Goal: Information Seeking & Learning: Understand process/instructions

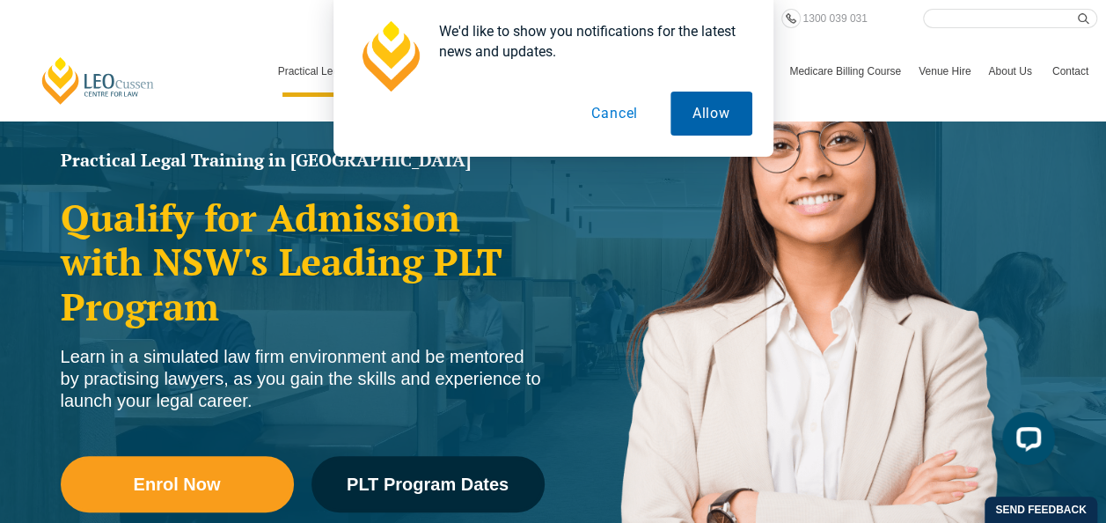
click at [692, 114] on button "Allow" at bounding box center [712, 114] width 82 height 44
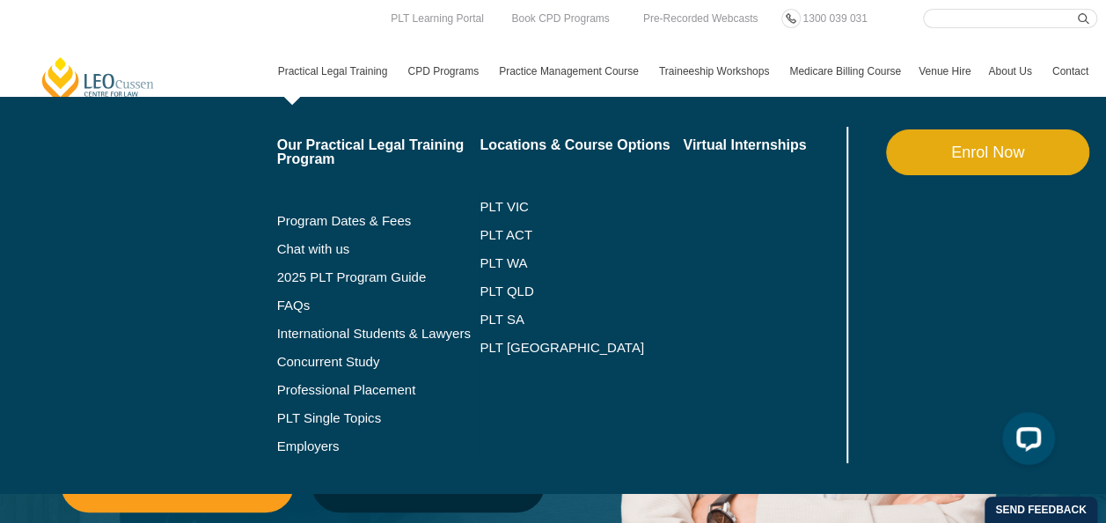
click at [326, 65] on link "Practical Legal Training" at bounding box center [334, 71] width 130 height 51
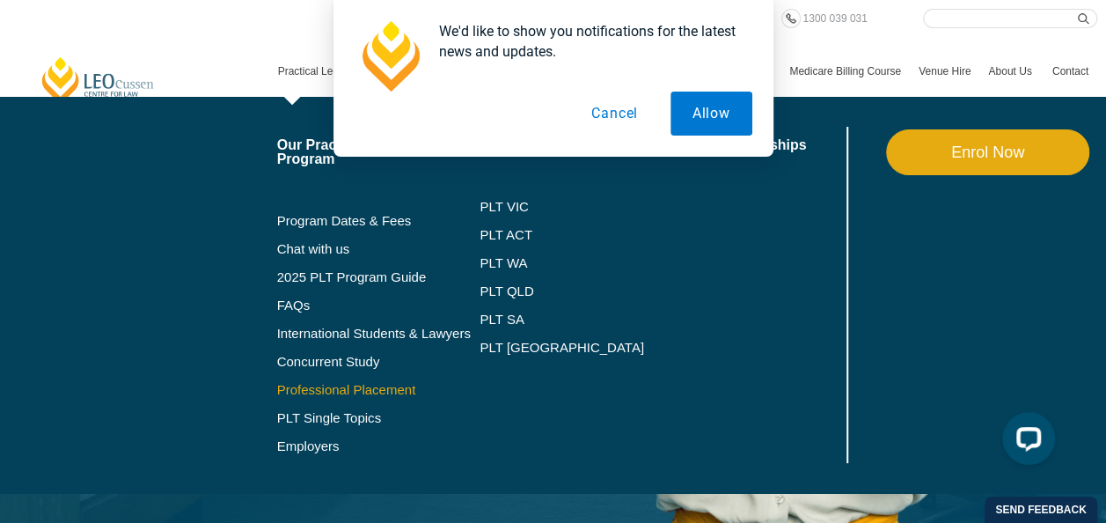
click at [333, 386] on link "Professional Placement" at bounding box center [378, 390] width 203 height 14
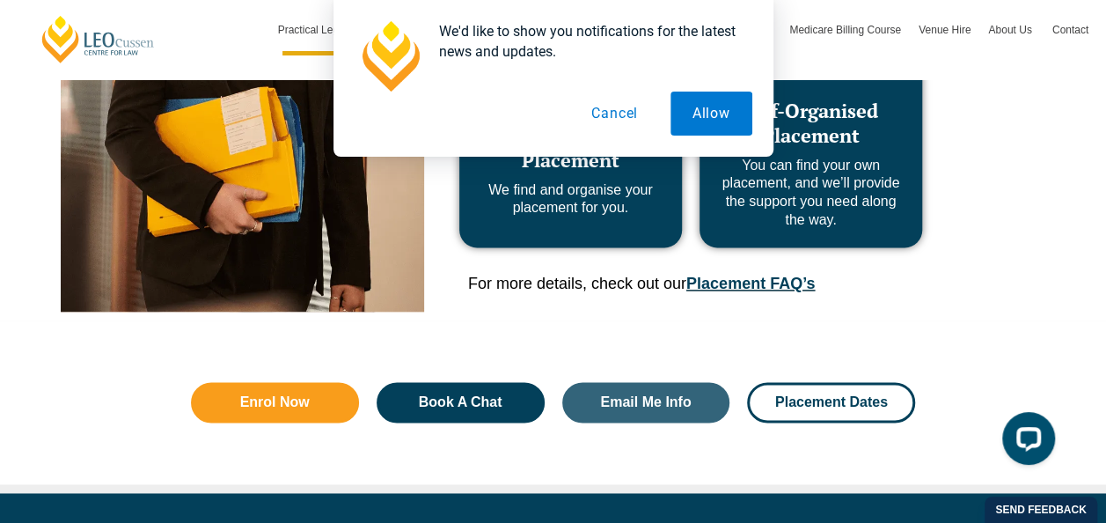
scroll to position [704, 0]
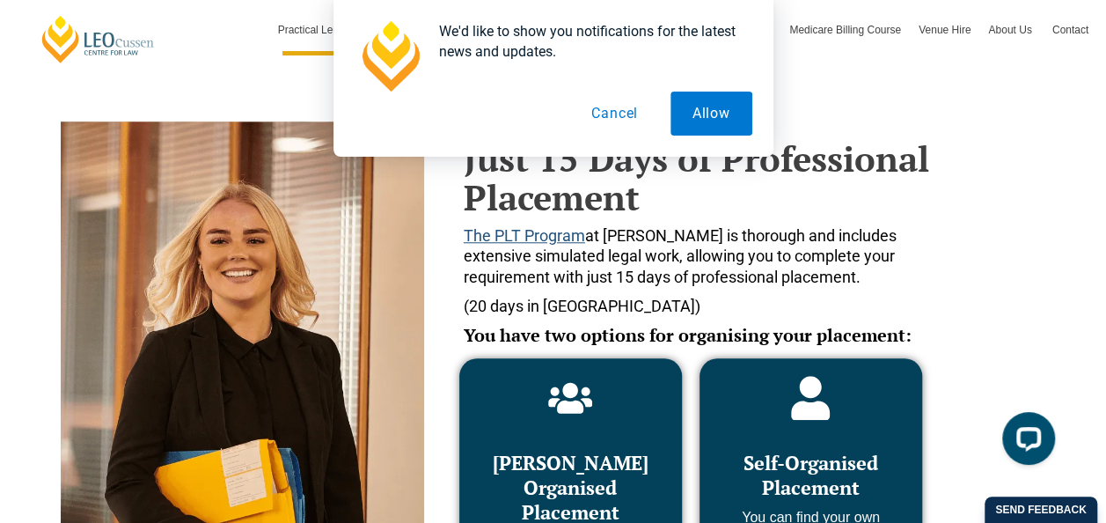
click at [528, 238] on span "The PLT Program" at bounding box center [524, 235] width 121 height 18
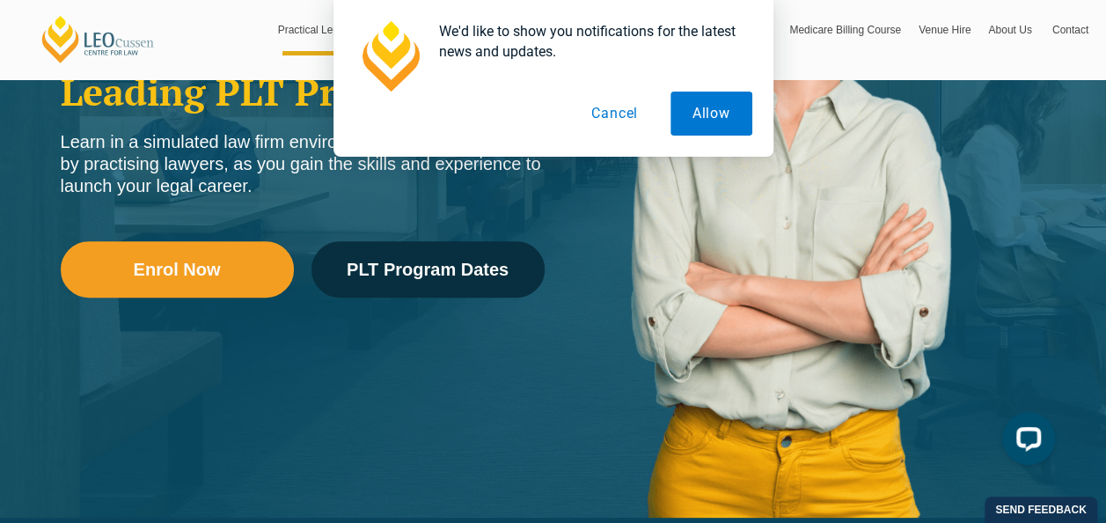
scroll to position [352, 0]
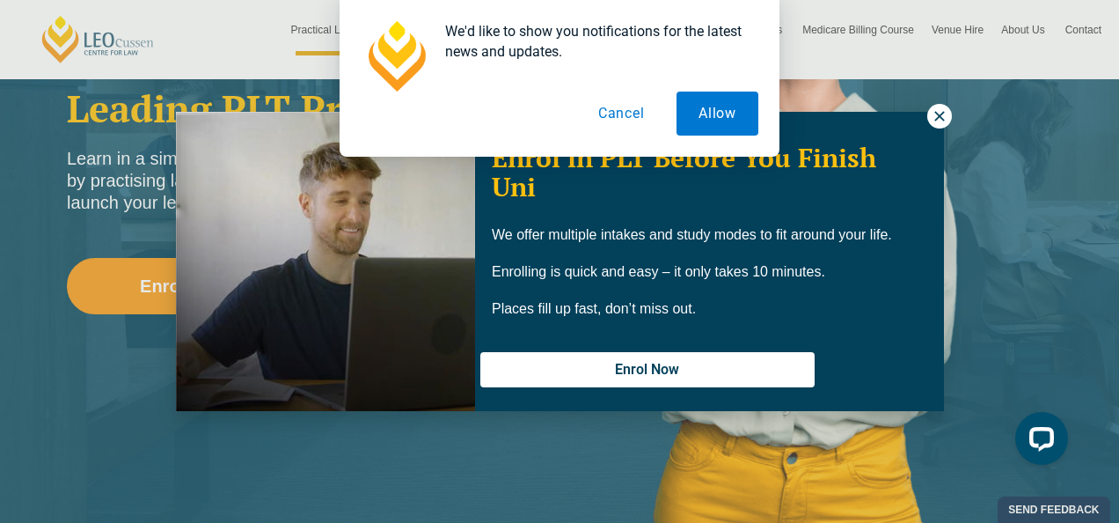
click at [947, 118] on div "We'd like to show you notifications for the latest news and updates. Allow Canc…" at bounding box center [559, 78] width 1119 height 157
click at [935, 107] on div "We'd like to show you notifications for the latest news and updates. Allow Canc…" at bounding box center [559, 78] width 1119 height 157
click at [735, 113] on button "Allow" at bounding box center [718, 114] width 82 height 44
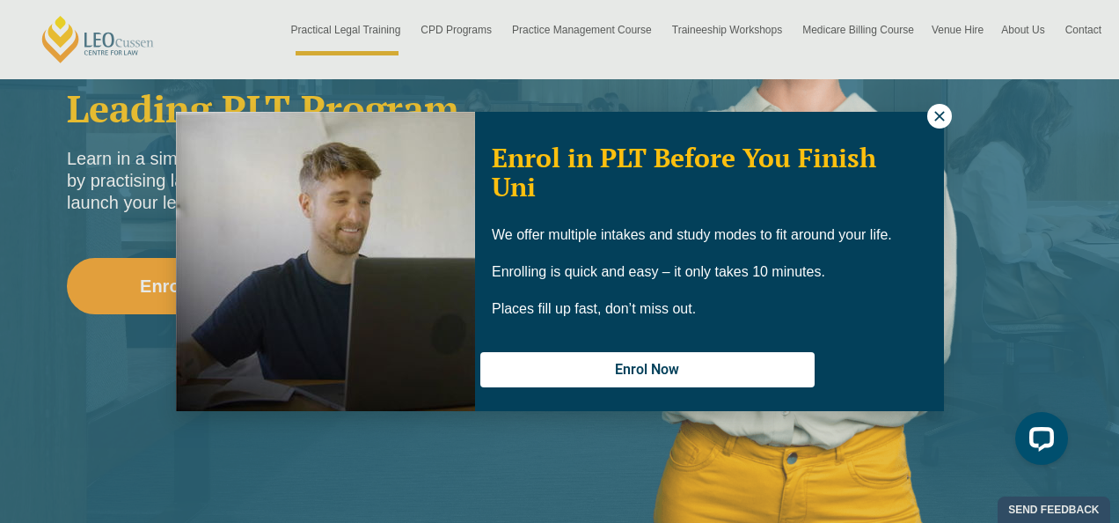
click at [937, 109] on icon at bounding box center [940, 116] width 16 height 16
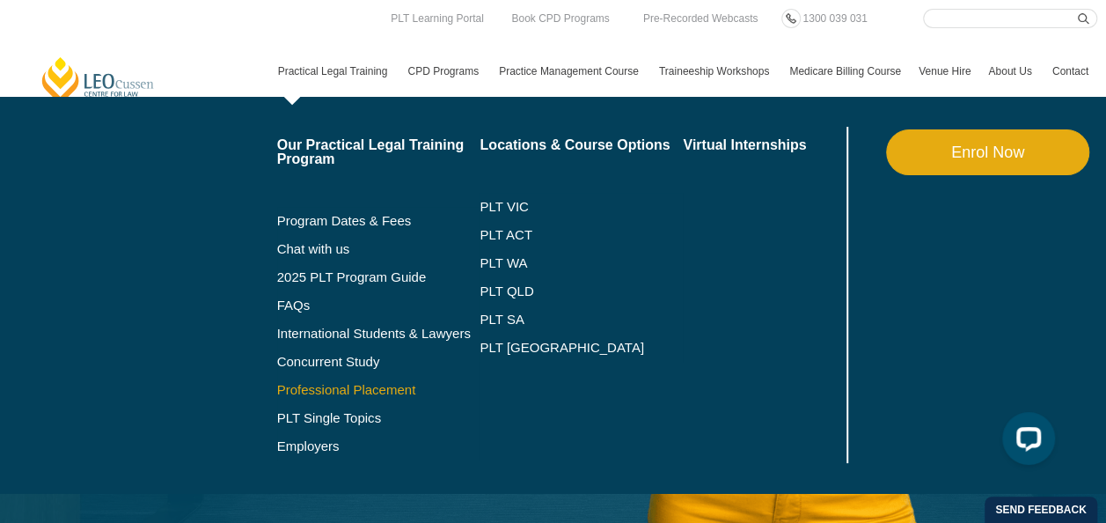
click at [304, 389] on link "Professional Placement" at bounding box center [378, 390] width 203 height 14
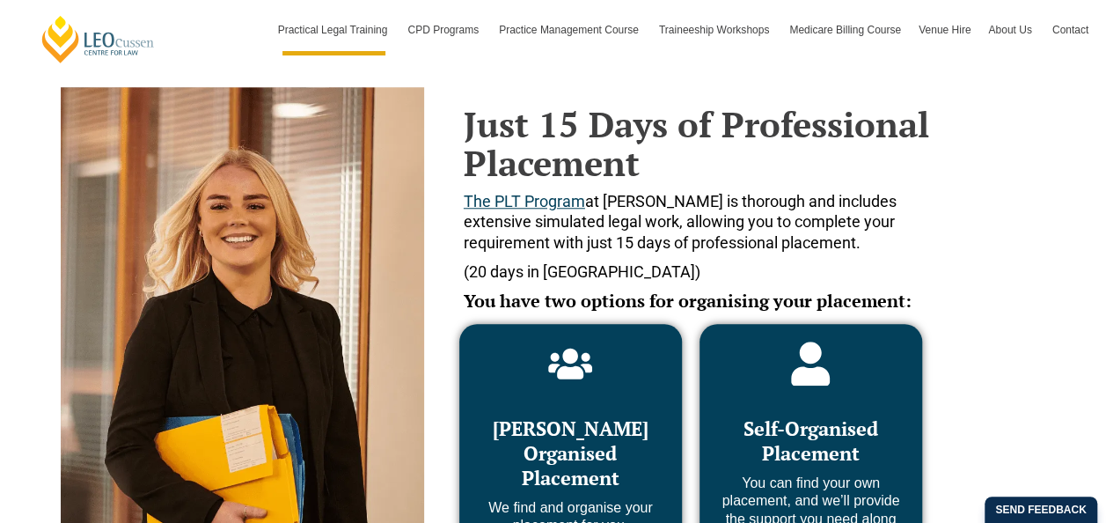
scroll to position [704, 0]
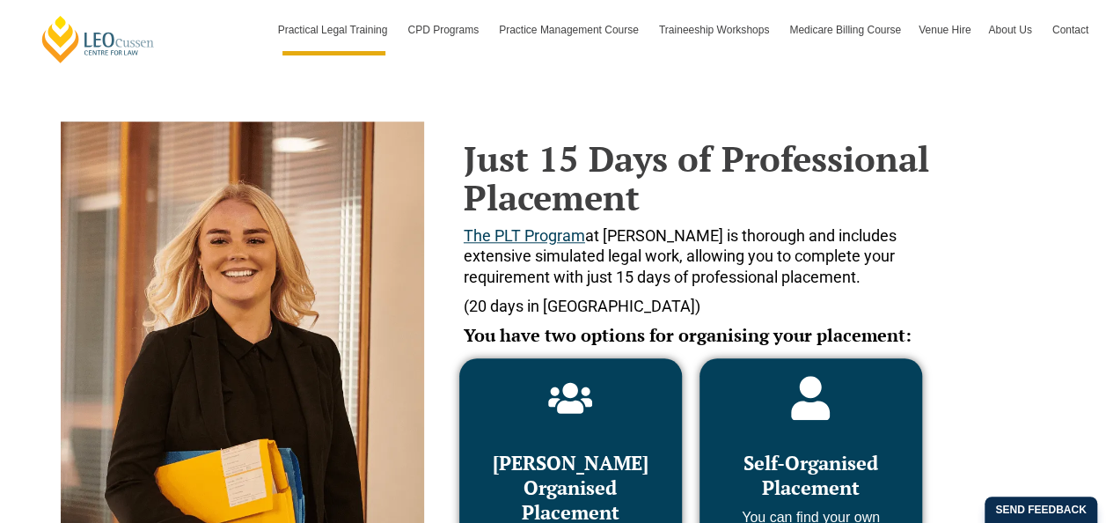
click at [831, 426] on div "Self-Organised Placement You can find your own placement, and we’ll provide the…" at bounding box center [810, 479] width 187 height 206
click at [808, 465] on span "Self-Organised Placement" at bounding box center [811, 475] width 135 height 50
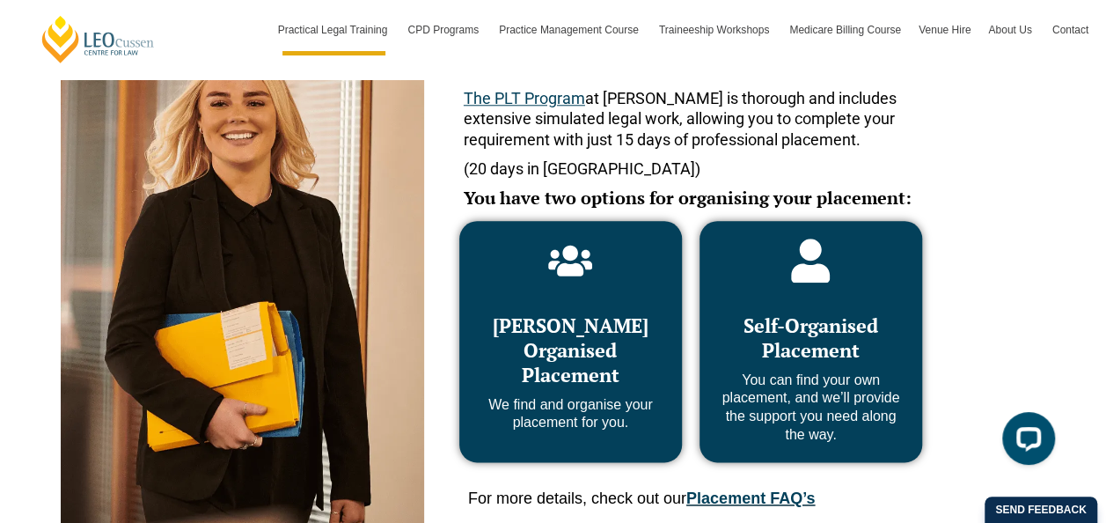
scroll to position [880, 0]
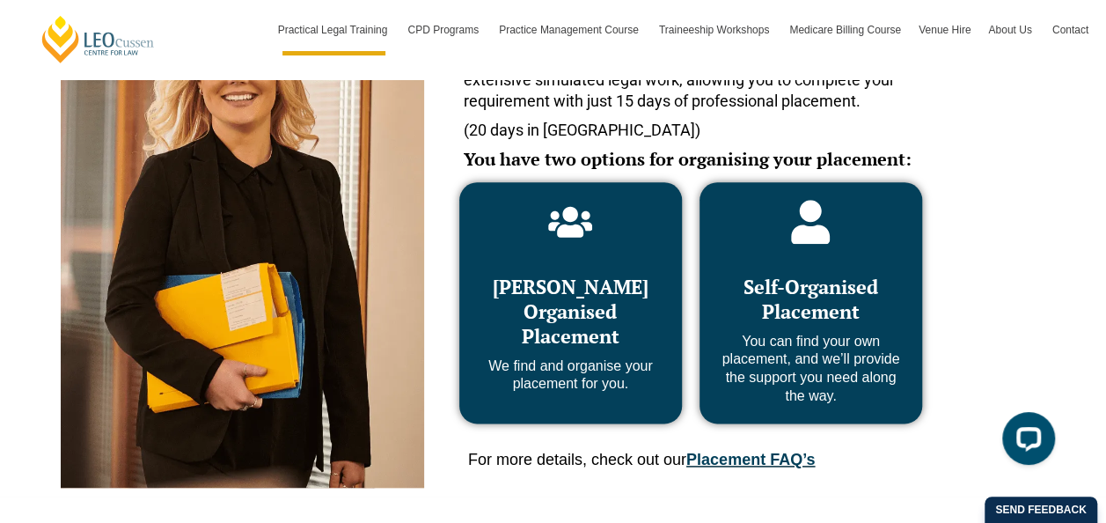
click at [813, 397] on p "You can find your own placement, and we’ll provide the support you need along t…" at bounding box center [810, 369] width 187 height 73
drag, startPoint x: 813, startPoint y: 397, endPoint x: 771, endPoint y: 455, distance: 71.8
click at [771, 455] on link "Placement FAQ’s" at bounding box center [750, 460] width 128 height 18
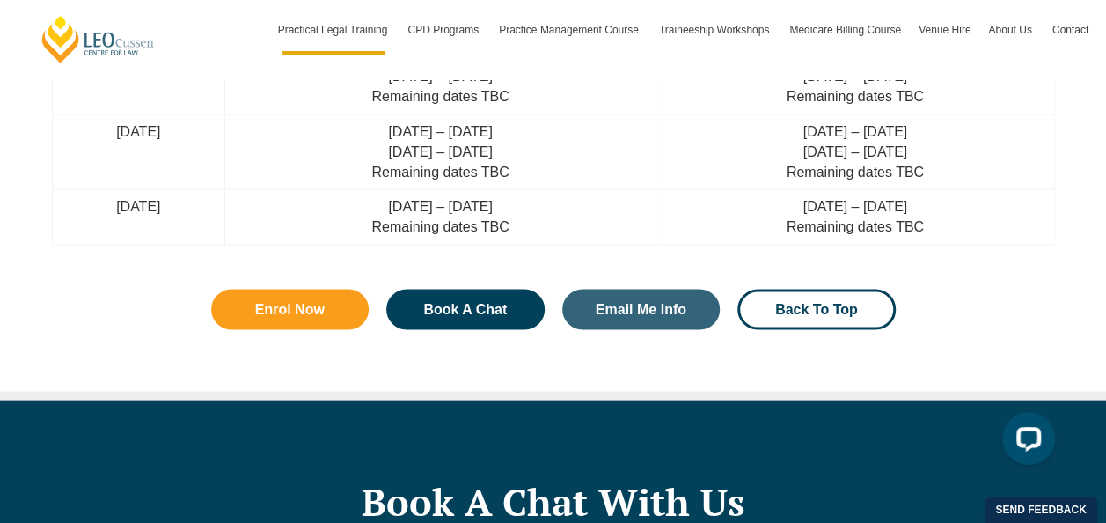
scroll to position [6211, 0]
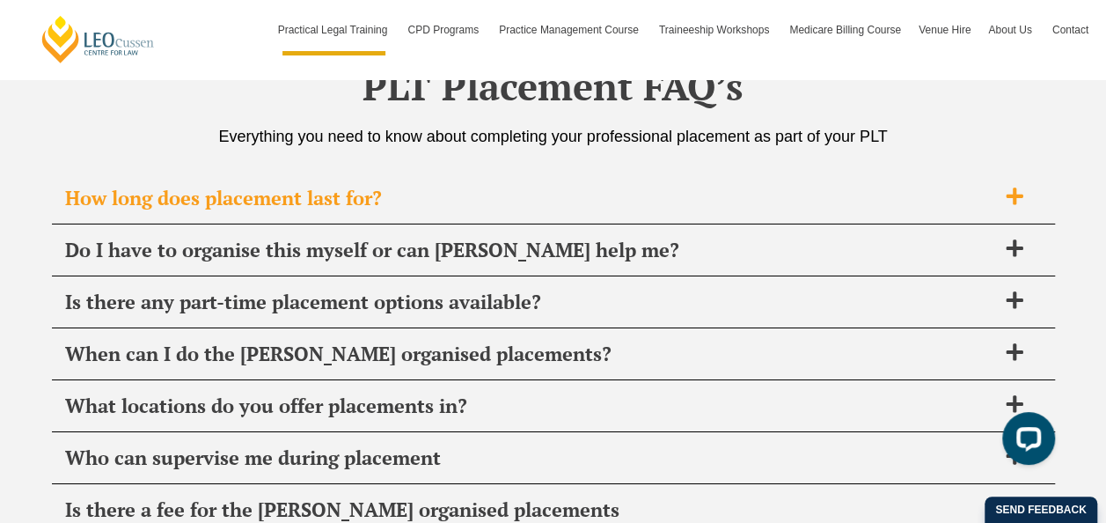
click at [1021, 187] on icon at bounding box center [1014, 196] width 19 height 19
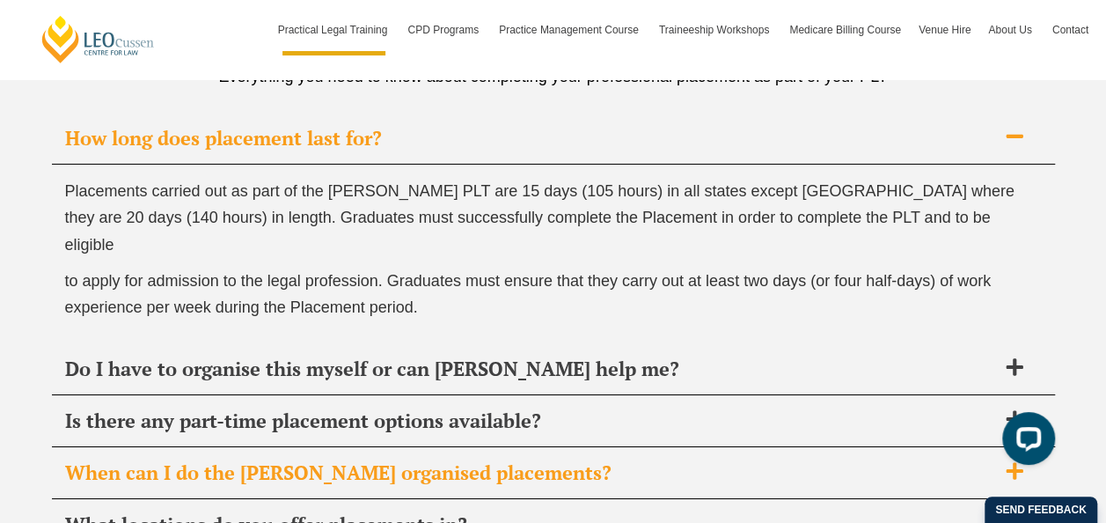
scroll to position [6299, 0]
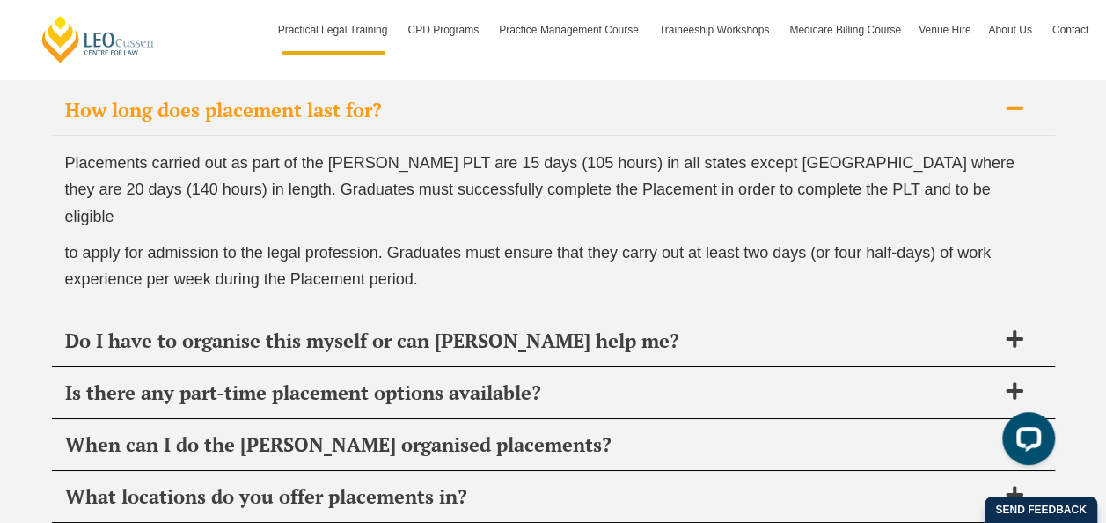
click at [1016, 406] on div at bounding box center [1025, 442] width 74 height 74
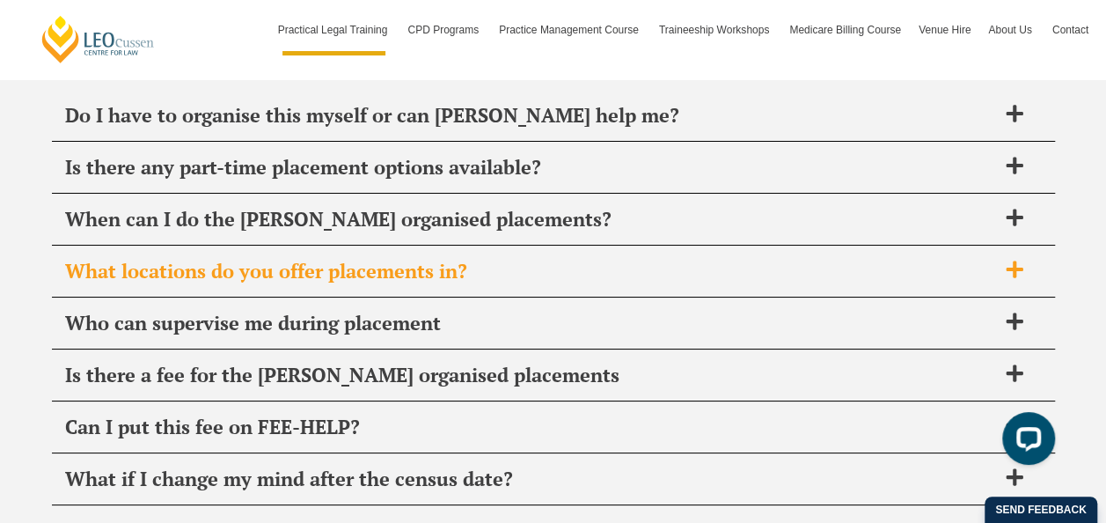
scroll to position [6475, 0]
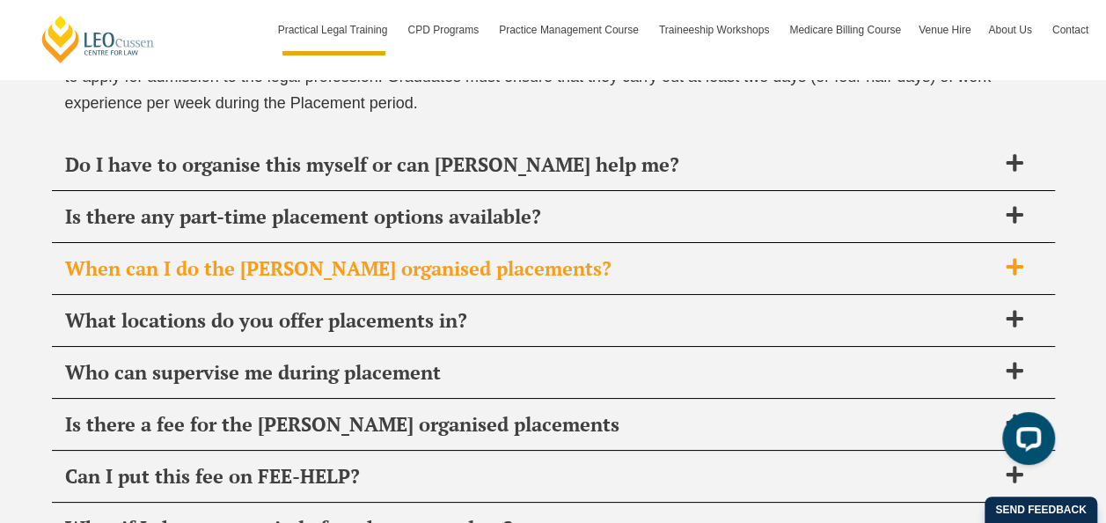
click at [1014, 259] on icon at bounding box center [1014, 267] width 17 height 17
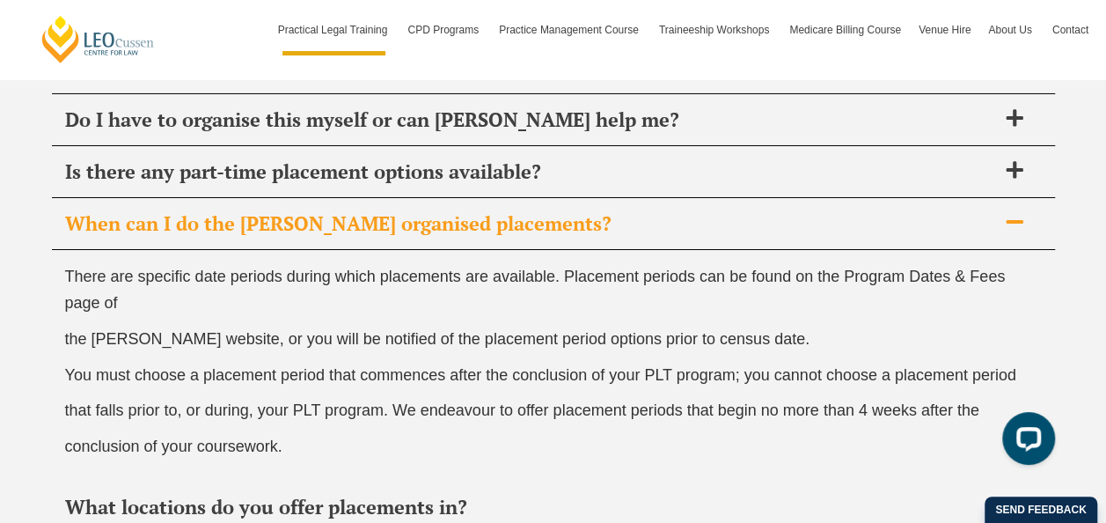
scroll to position [6605, 0]
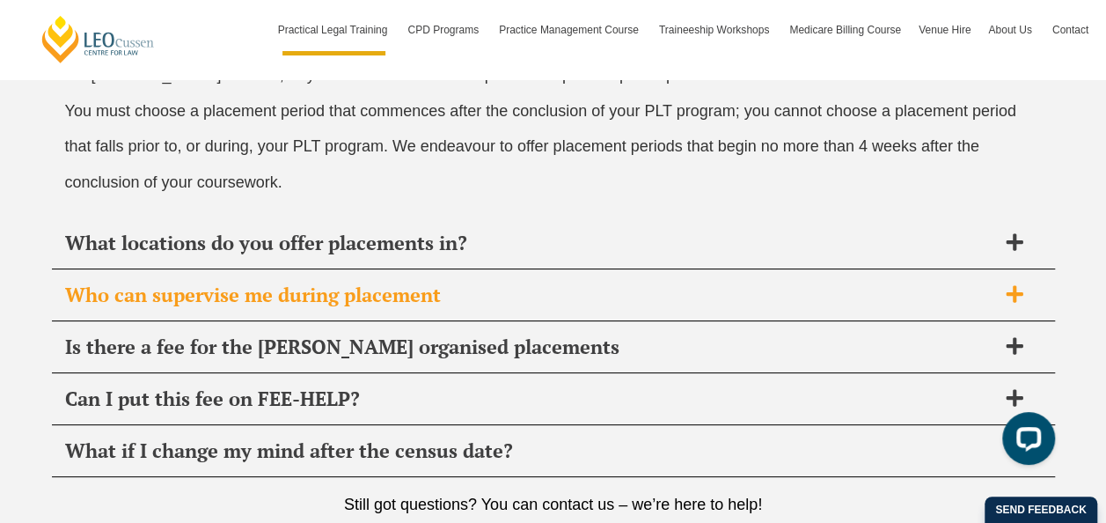
click at [1010, 284] on icon at bounding box center [1014, 293] width 19 height 19
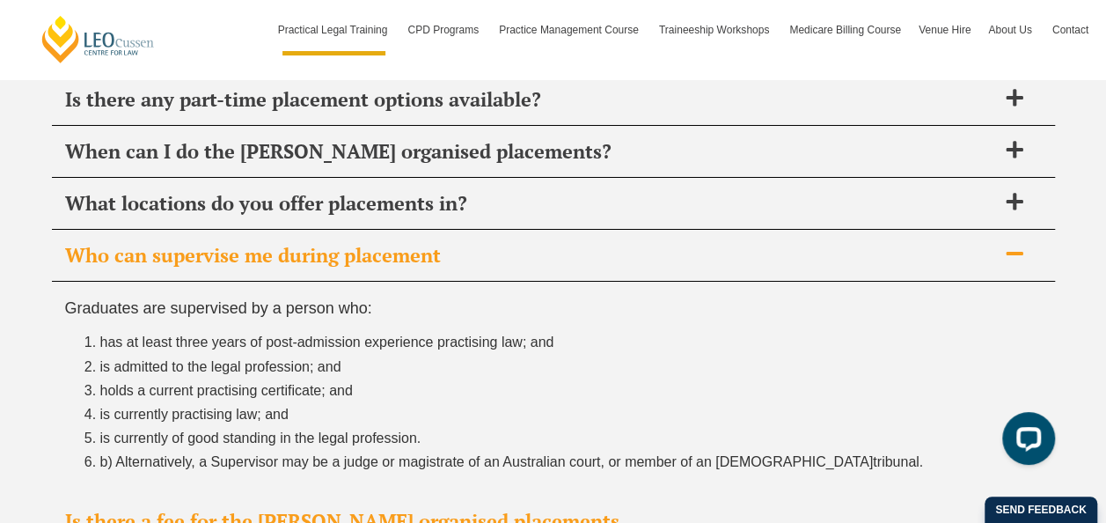
scroll to position [6237, 0]
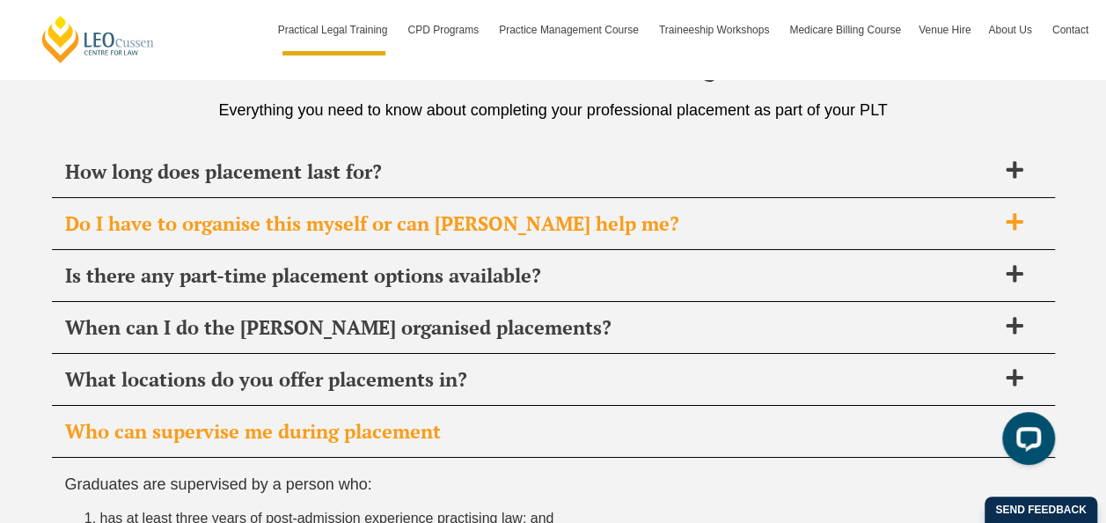
click at [1015, 214] on icon at bounding box center [1014, 222] width 17 height 17
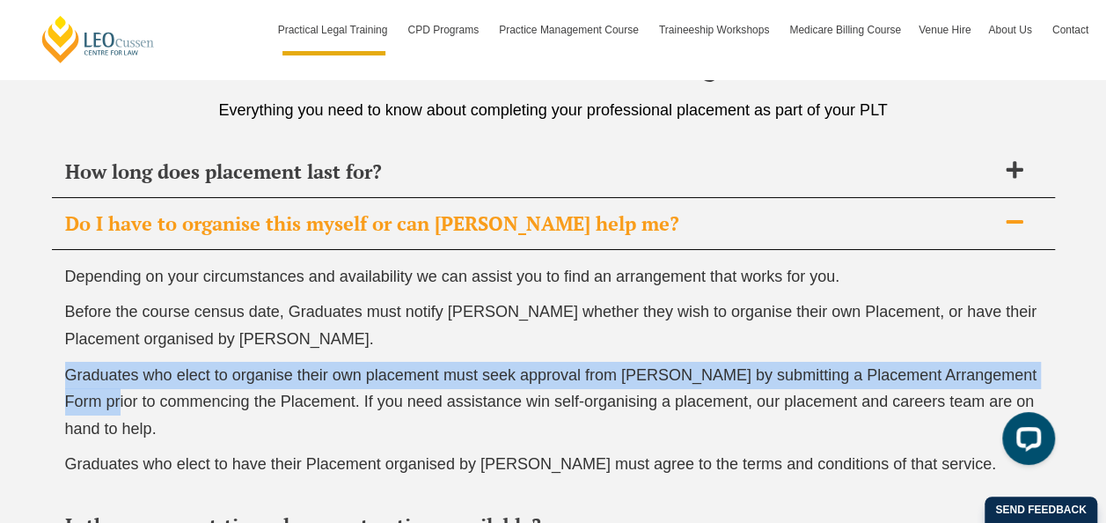
drag, startPoint x: 67, startPoint y: 368, endPoint x: 95, endPoint y: 387, distance: 34.2
click at [95, 387] on span "Graduates who elect to organise their own placement must seek approval from Leo…" at bounding box center [551, 401] width 972 height 71
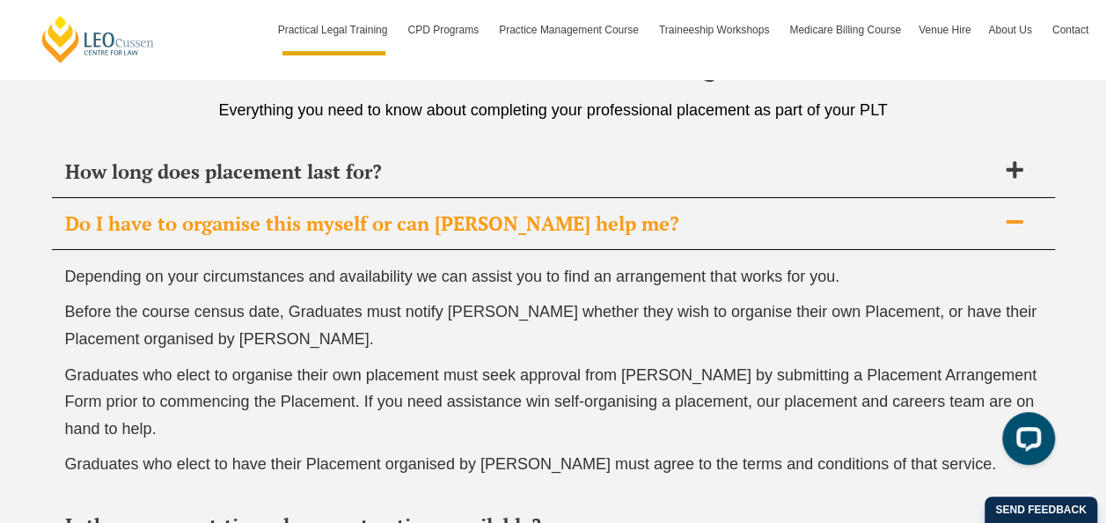
drag, startPoint x: 95, startPoint y: 387, endPoint x: 229, endPoint y: 392, distance: 133.8
click at [229, 392] on span "Graduates who elect to organise their own placement must seek approval from Leo…" at bounding box center [551, 401] width 972 height 71
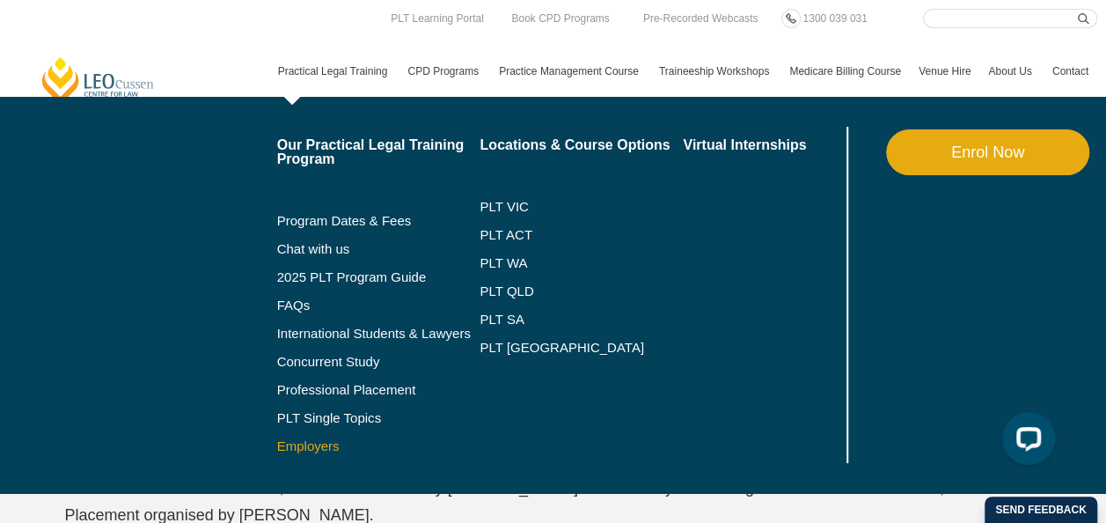
click at [311, 444] on link "Employers" at bounding box center [378, 446] width 203 height 14
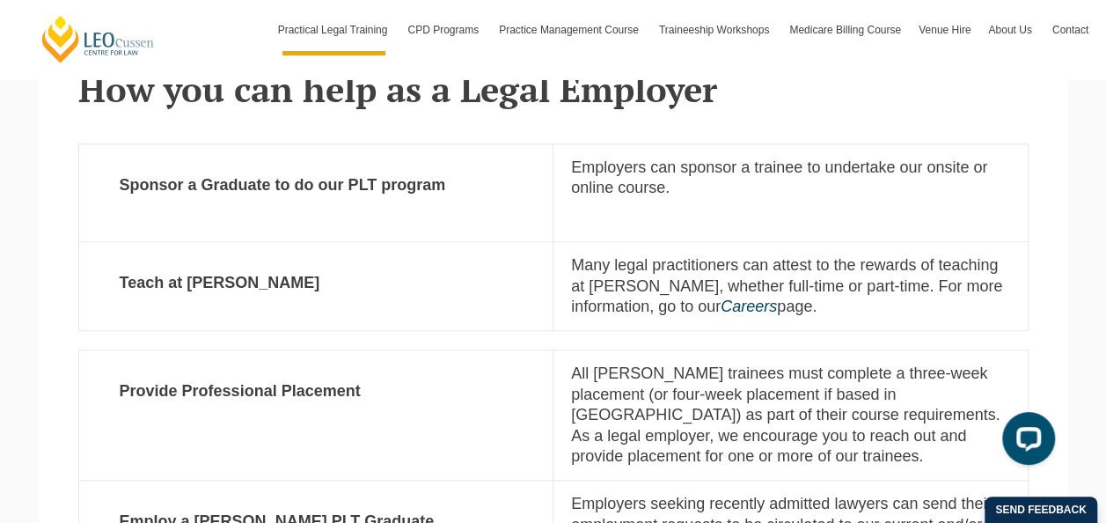
scroll to position [616, 0]
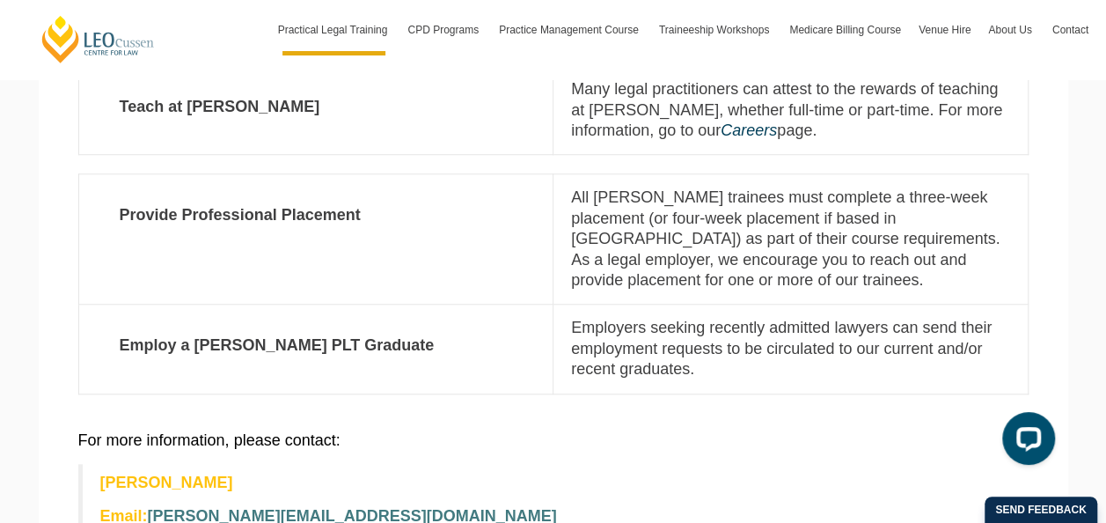
click at [310, 220] on strong "Provide Professional Placement" at bounding box center [316, 214] width 439 height 55
click at [652, 227] on p "All Leo Cussen trainees must complete a three-week placement (or four-week plac…" at bounding box center [790, 238] width 439 height 103
drag, startPoint x: 652, startPoint y: 227, endPoint x: 715, endPoint y: 271, distance: 77.1
click at [715, 271] on p "All Leo Cussen trainees must complete a three-week placement (or four-week plac…" at bounding box center [790, 238] width 439 height 103
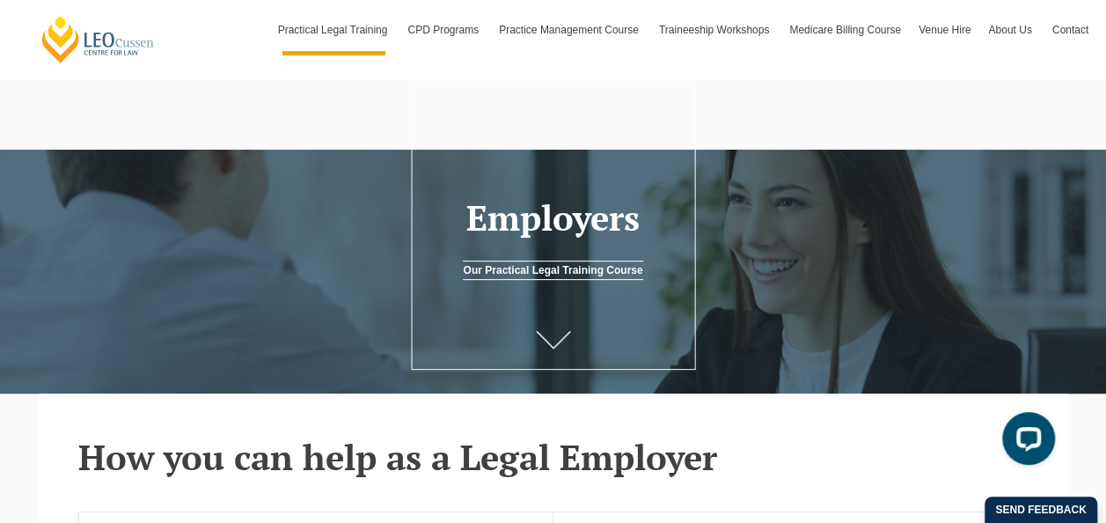
scroll to position [0, 0]
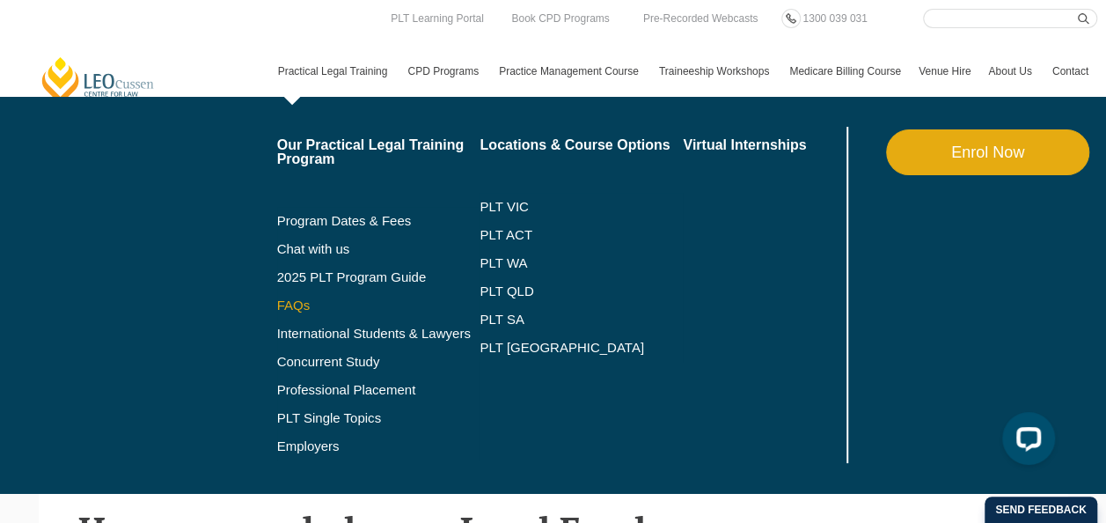
click at [294, 306] on link "FAQs" at bounding box center [378, 305] width 203 height 14
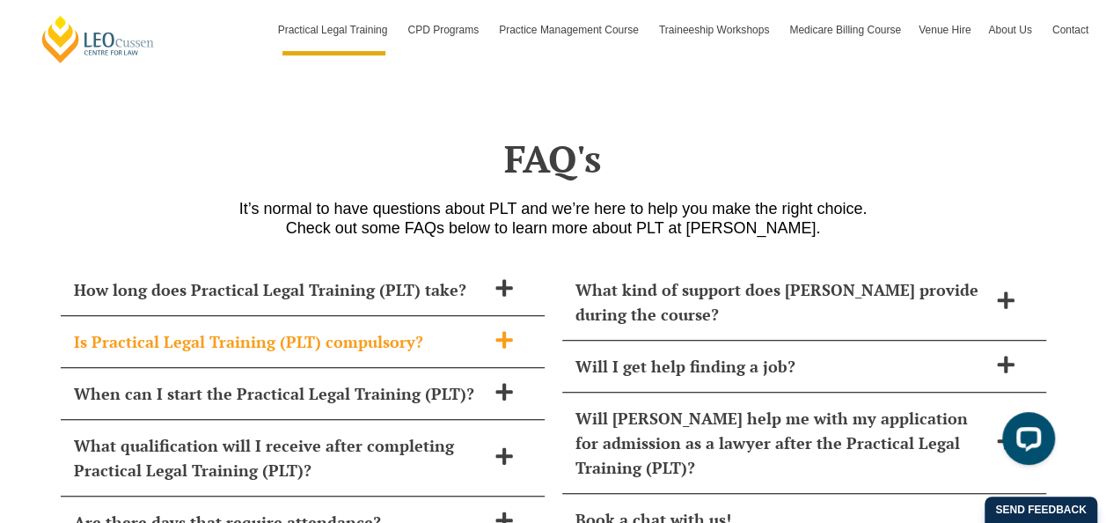
click at [502, 331] on icon at bounding box center [503, 339] width 17 height 17
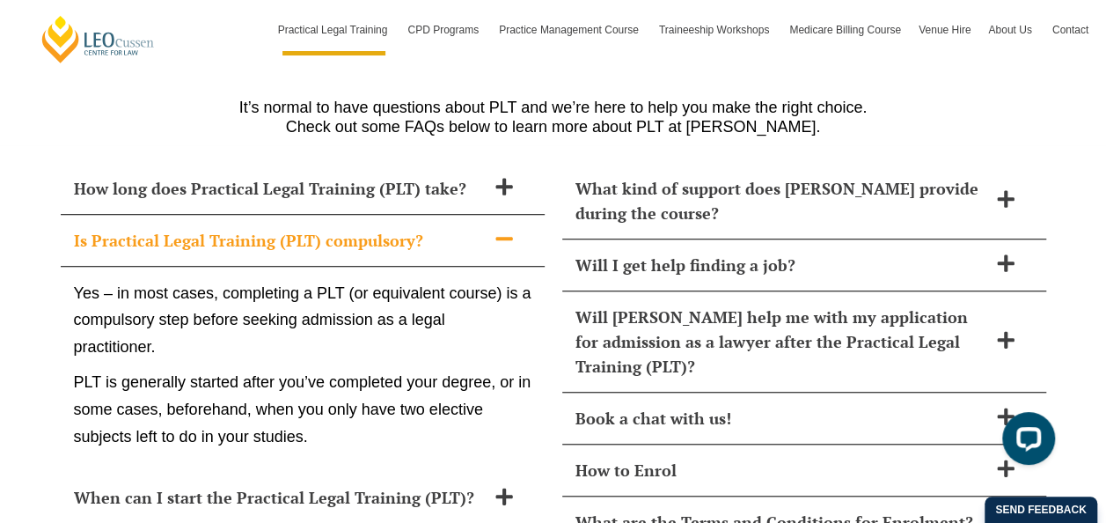
scroll to position [7243, 0]
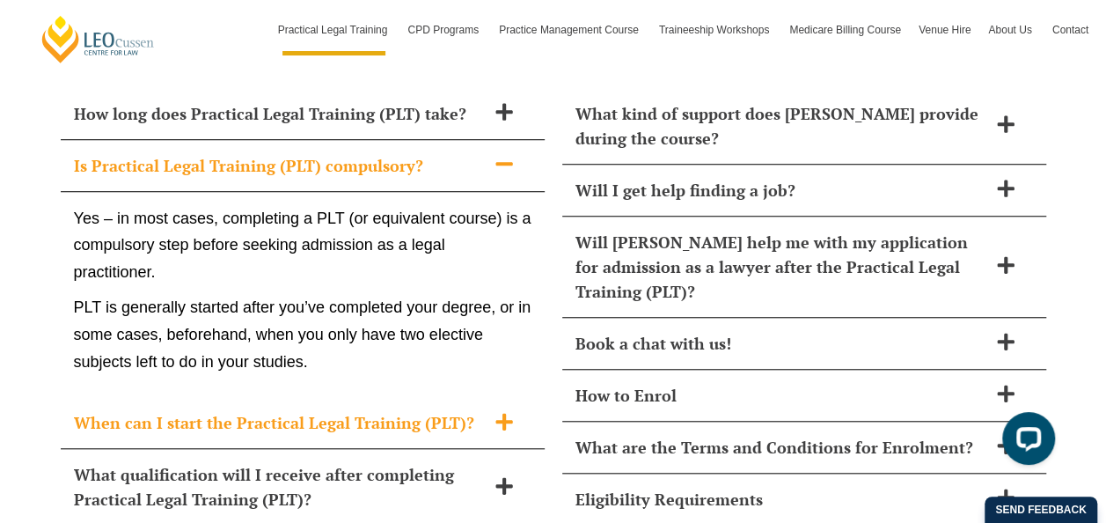
click at [509, 413] on icon at bounding box center [503, 421] width 17 height 17
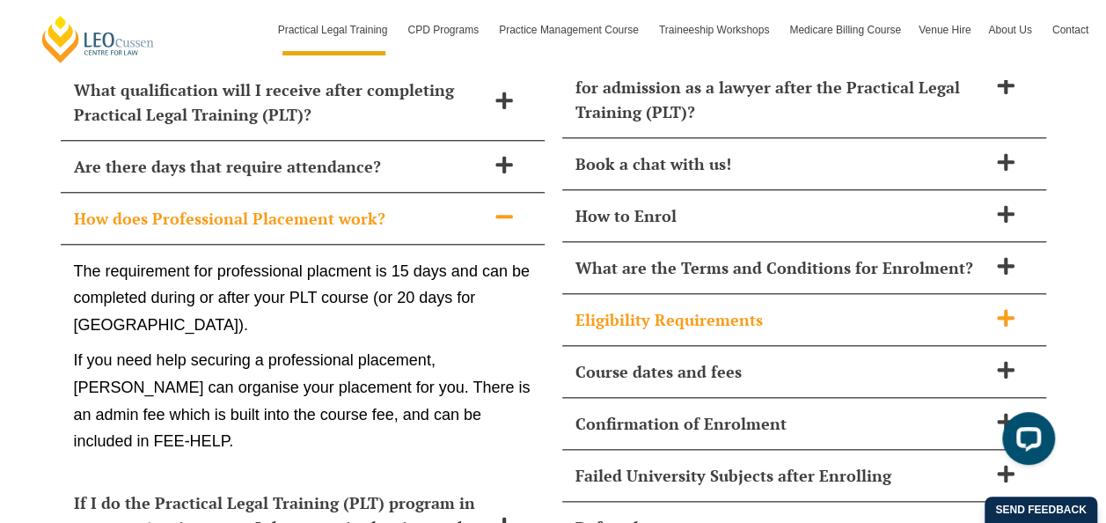
scroll to position [7418, 0]
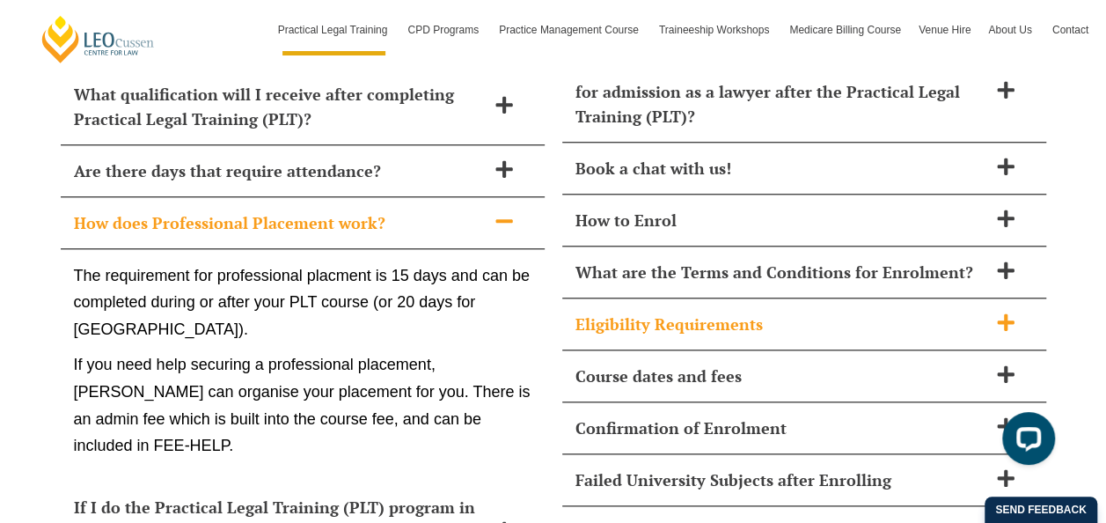
click at [1007, 313] on icon at bounding box center [1005, 321] width 17 height 17
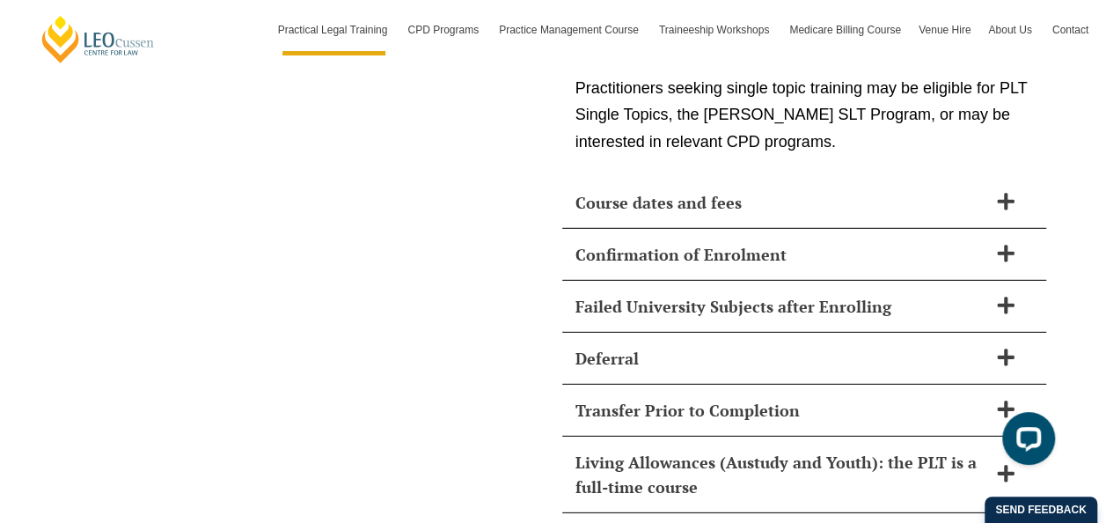
scroll to position [9090, 0]
